Goal: Communication & Community: Participate in discussion

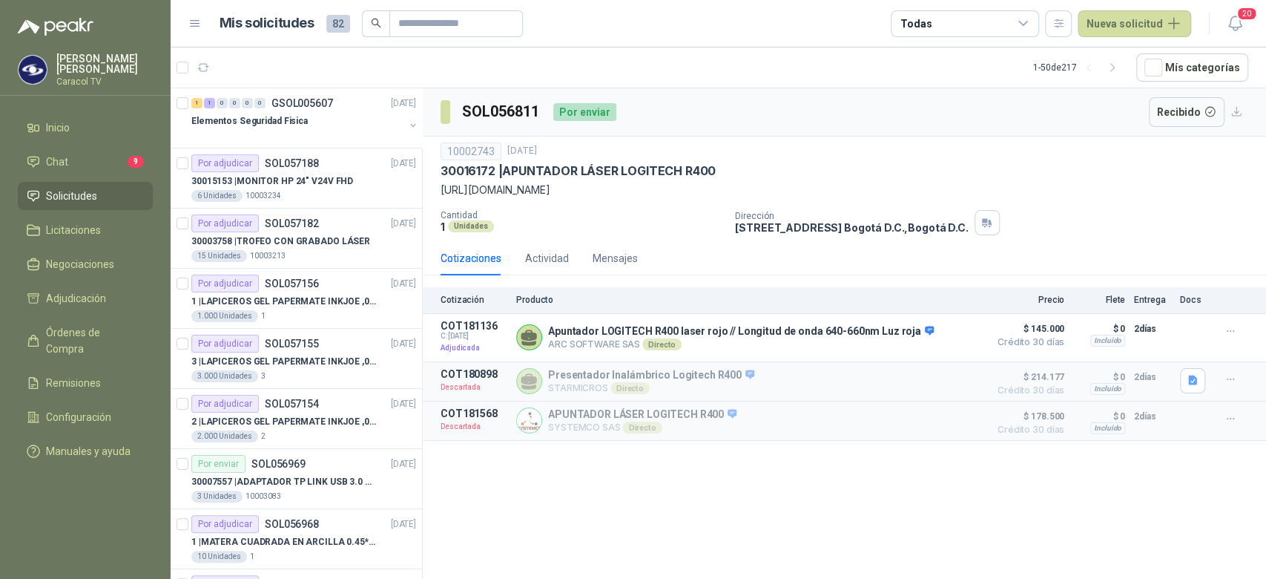
scroll to position [269, 0]
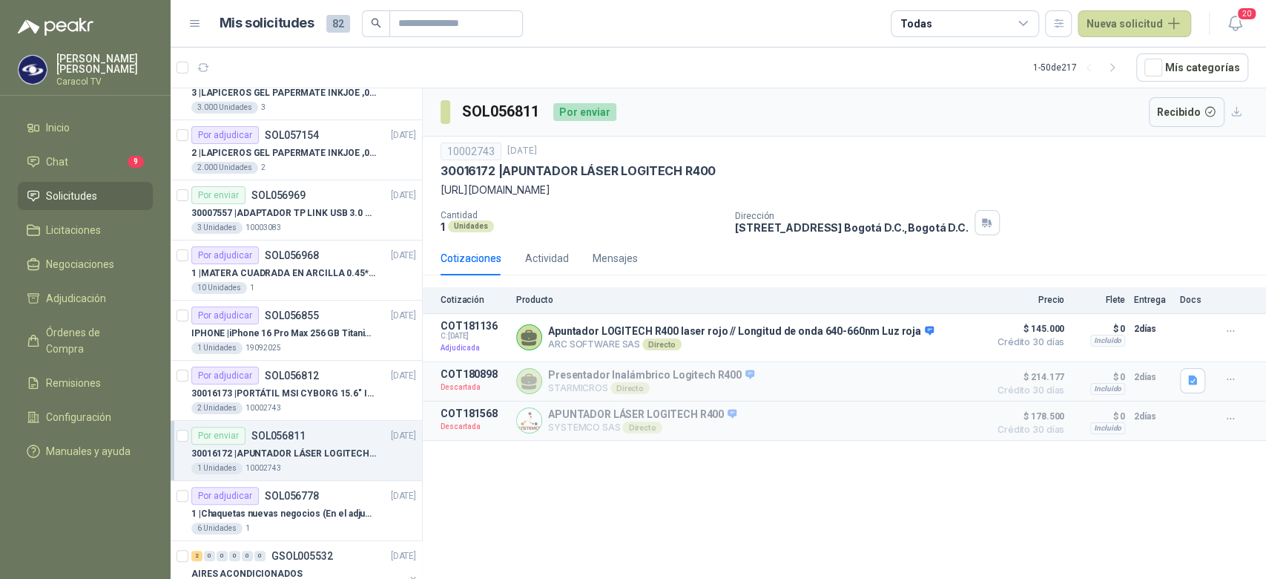
click at [86, 165] on li "Chat 9" at bounding box center [85, 162] width 117 height 16
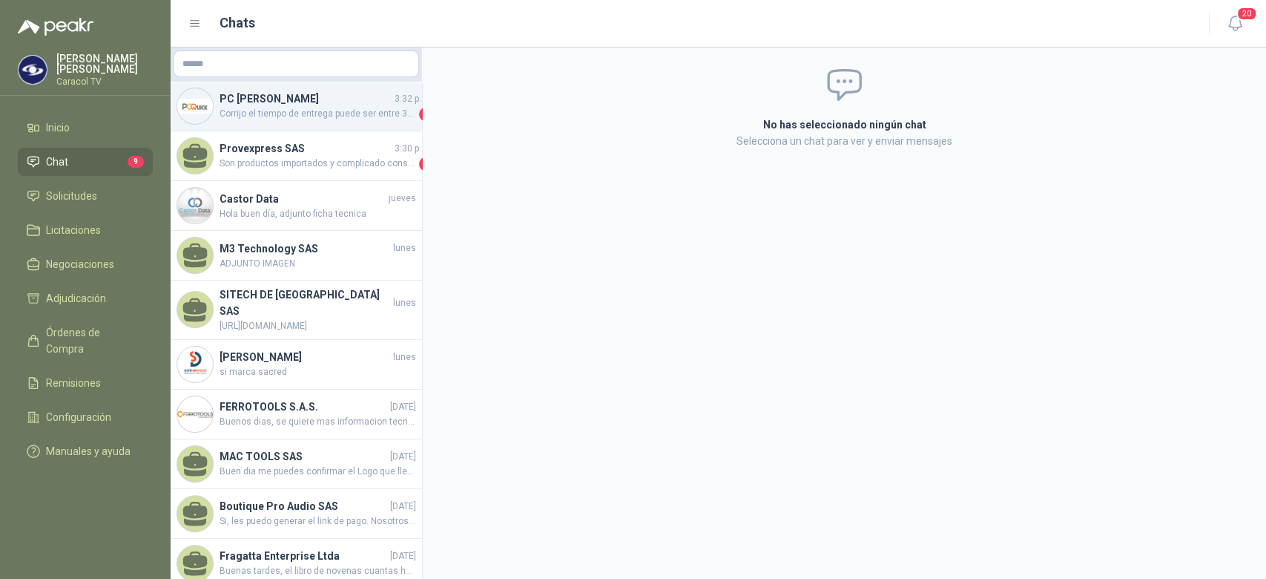
click at [320, 103] on h4 "PC QUICK" at bounding box center [306, 98] width 172 height 16
